Goal: Ask a question

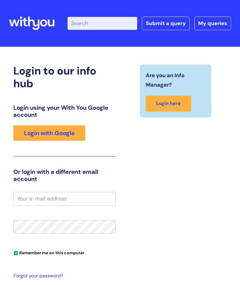
click at [25, 197] on input "email" at bounding box center [64, 199] width 102 height 14
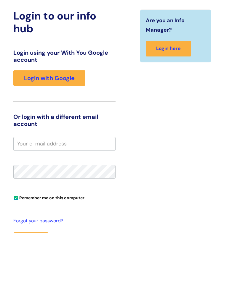
click at [55, 123] on link "Login with Google" at bounding box center [49, 130] width 72 height 15
type input "[EMAIL_ADDRESS][DOMAIN_NAME]"
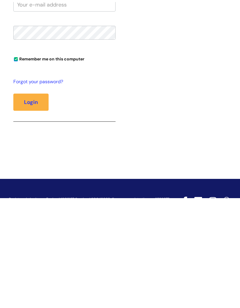
scroll to position [105, 0]
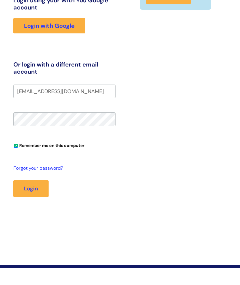
type input "[EMAIL_ADDRESS][DOMAIN_NAME]"
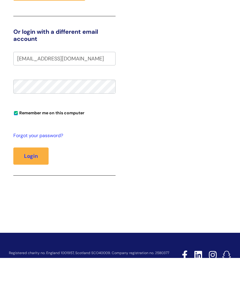
click at [32, 198] on button "Login" at bounding box center [30, 206] width 35 height 17
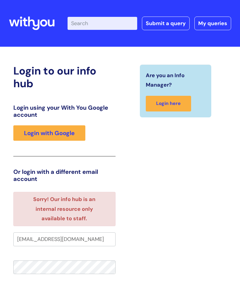
click at [54, 127] on link "Login with Google" at bounding box center [49, 132] width 72 height 15
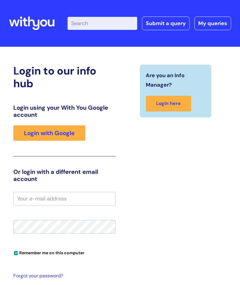
scroll to position [2, 0]
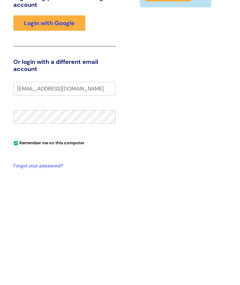
type input "[EMAIL_ADDRESS][DOMAIN_NAME]"
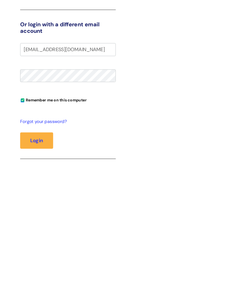
scroll to position [38, 0]
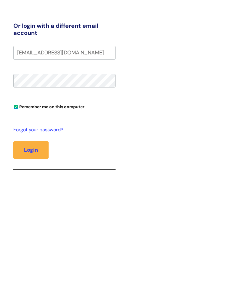
click at [38, 249] on button "Login" at bounding box center [30, 257] width 35 height 17
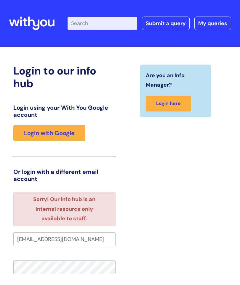
click at [171, 26] on link "Submit a query" at bounding box center [166, 24] width 48 height 14
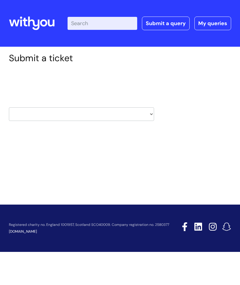
click at [143, 118] on select "HR / People IT and Support Clinical Drug Alerts Finance Accounts Data Support T…" at bounding box center [81, 114] width 145 height 14
click at [214, 27] on link "My queries" at bounding box center [212, 24] width 37 height 14
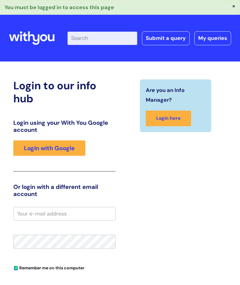
click at [205, 41] on link "My queries" at bounding box center [212, 38] width 37 height 14
click at [212, 41] on link "My queries" at bounding box center [212, 38] width 37 height 14
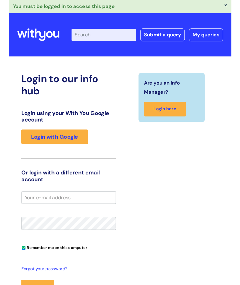
scroll to position [0, 0]
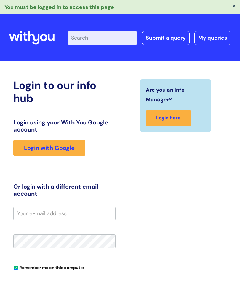
click at [116, 40] on input "Enter your search term here..." at bounding box center [102, 37] width 70 height 13
